Goal: Transaction & Acquisition: Purchase product/service

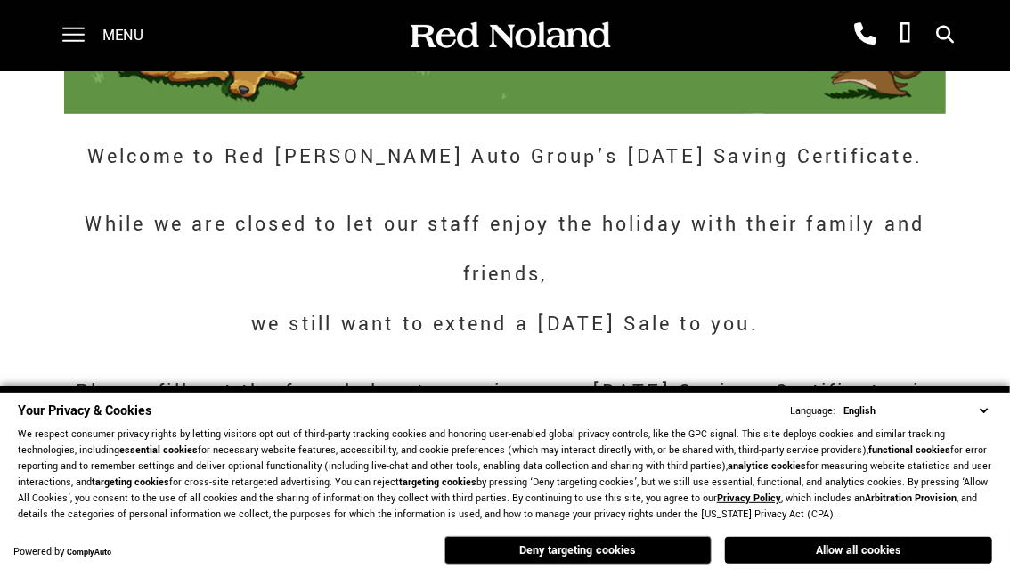
click at [575, 541] on button "Deny targeting cookies" at bounding box center [578, 550] width 267 height 29
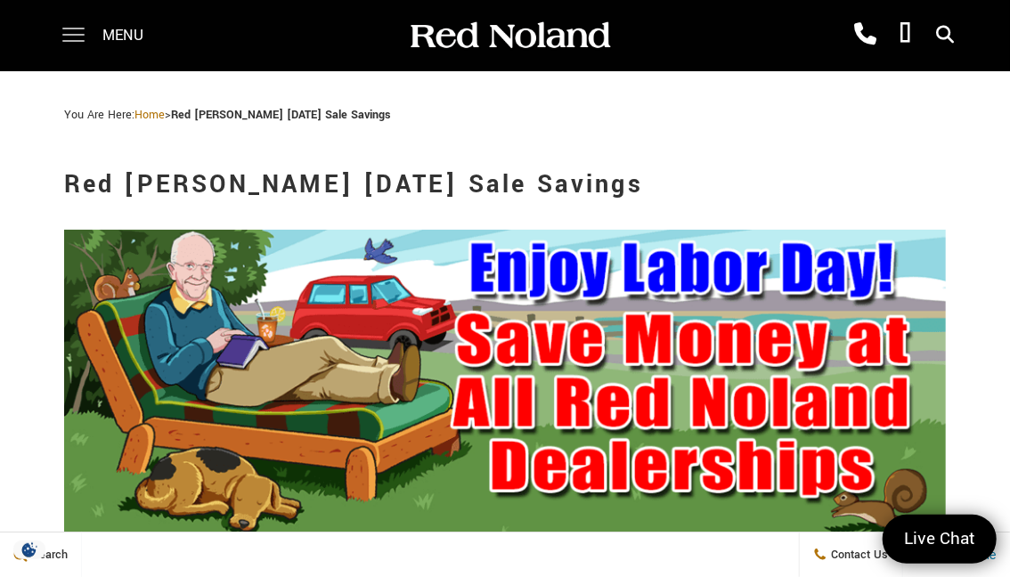
click at [77, 45] on span at bounding box center [73, 35] width 22 height 71
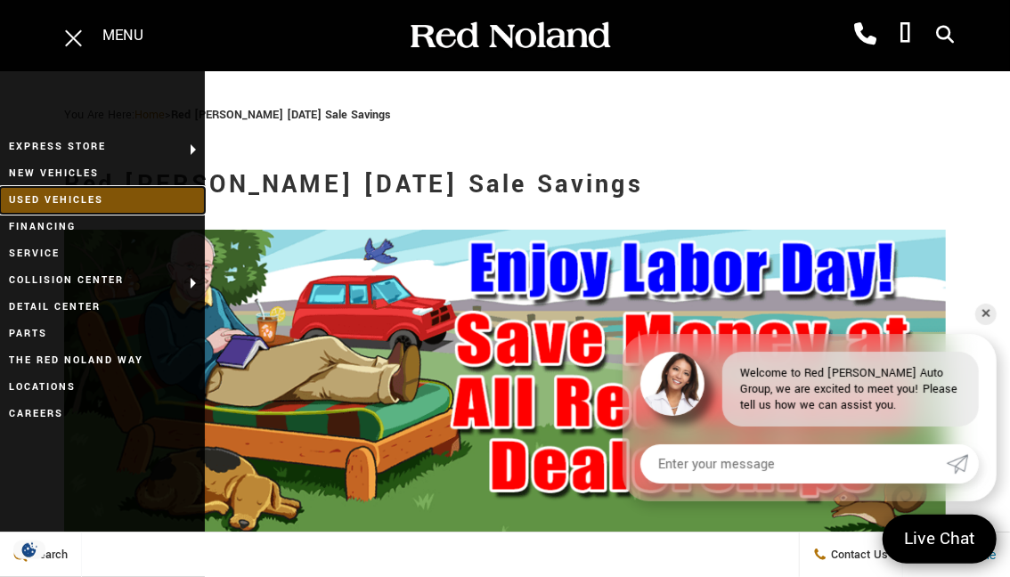
click at [48, 205] on link "Used Vehicles" at bounding box center [102, 200] width 205 height 27
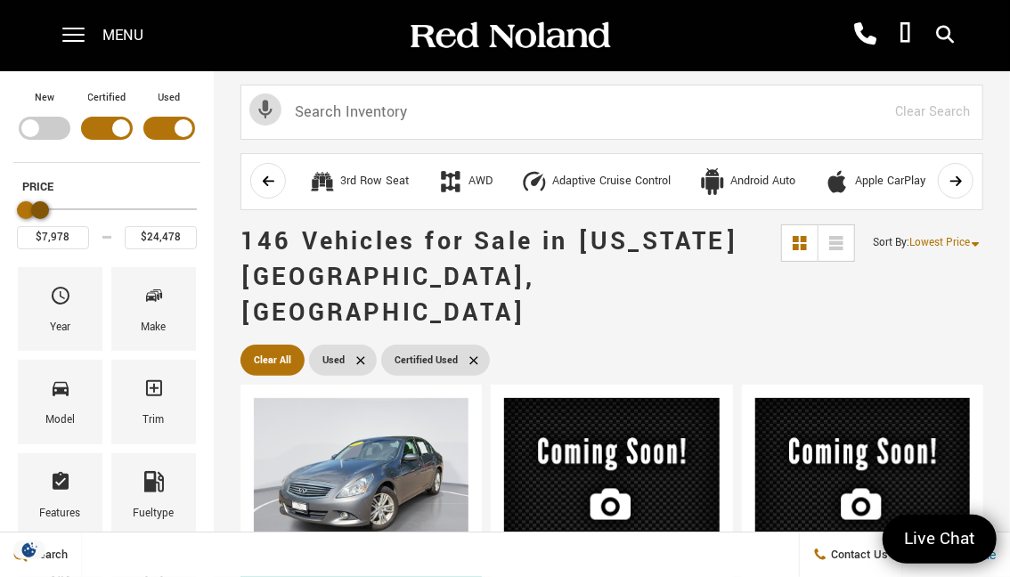
type input "$23,478"
drag, startPoint x: 192, startPoint y: 211, endPoint x: 43, endPoint y: 212, distance: 148.8
click at [43, 212] on div "Maximum Price" at bounding box center [39, 210] width 18 height 18
